Goal: Information Seeking & Learning: Learn about a topic

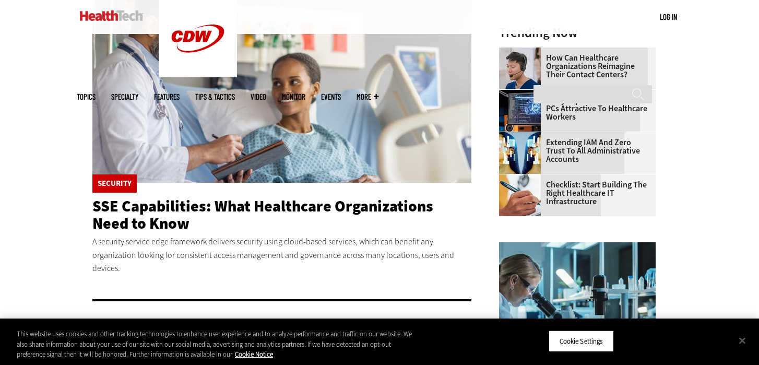
scroll to position [335, 0]
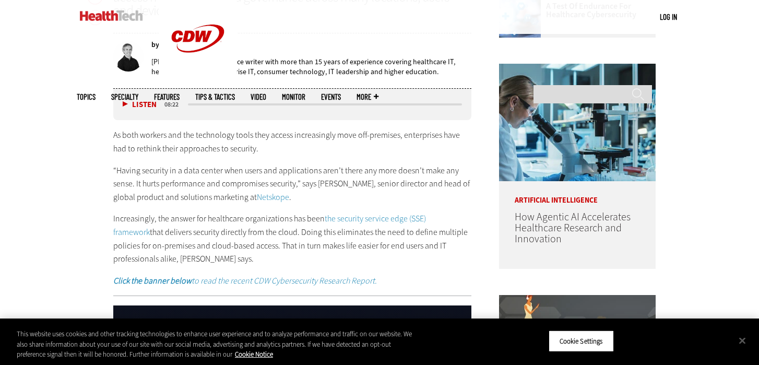
scroll to position [492, 0]
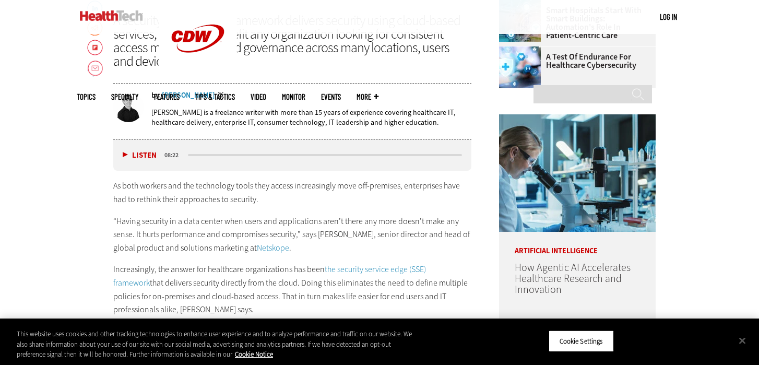
click at [175, 92] on div "[PERSON_NAME]" at bounding box center [188, 95] width 53 height 7
